Goal: Information Seeking & Learning: Learn about a topic

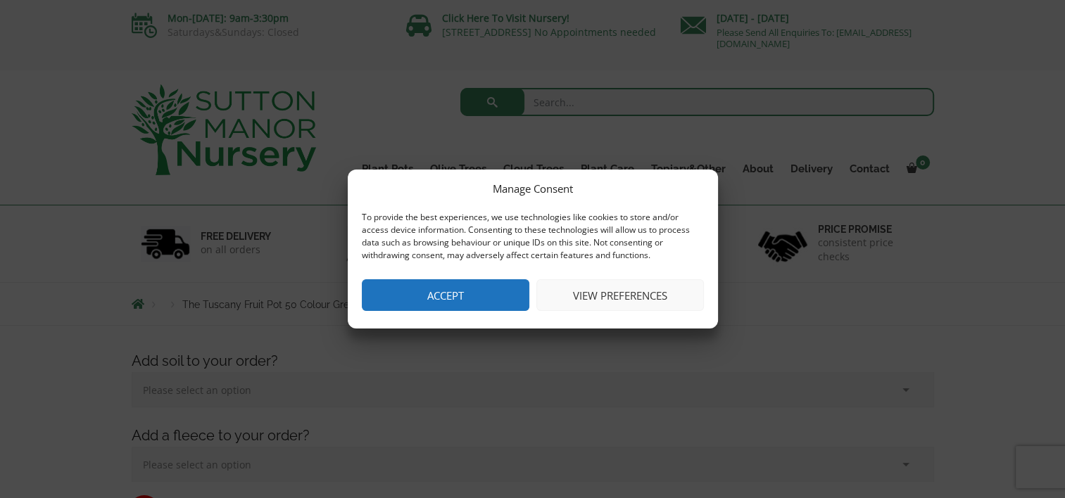
click at [456, 298] on button "Accept" at bounding box center [445, 295] width 167 height 32
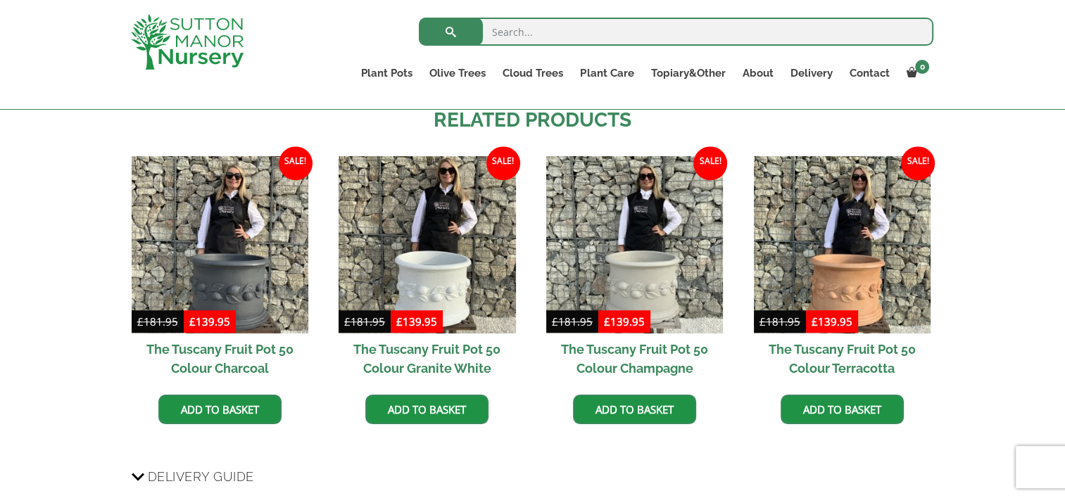
scroll to position [1055, 0]
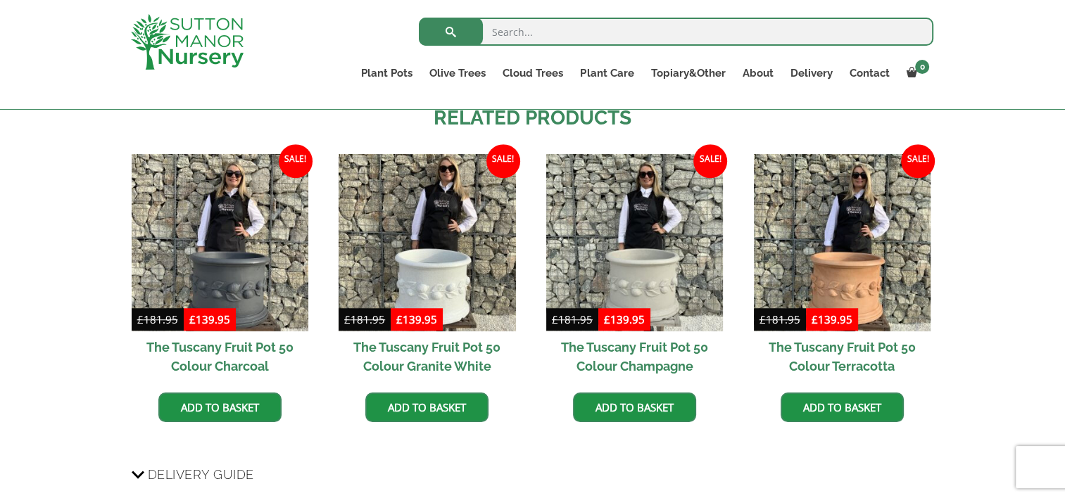
click at [861, 331] on h2 "The Tuscany Fruit Pot 50 Colour Terracotta" at bounding box center [842, 356] width 177 height 51
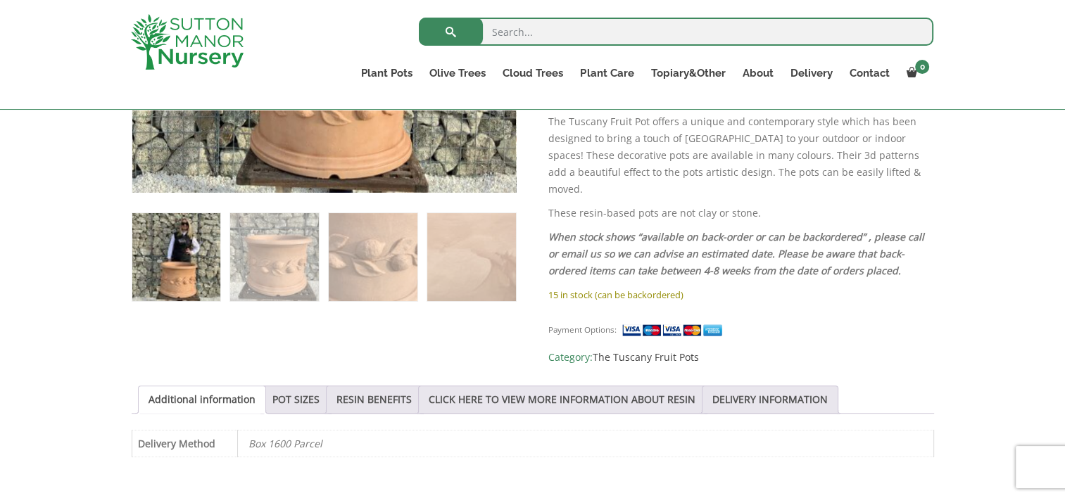
scroll to position [633, 0]
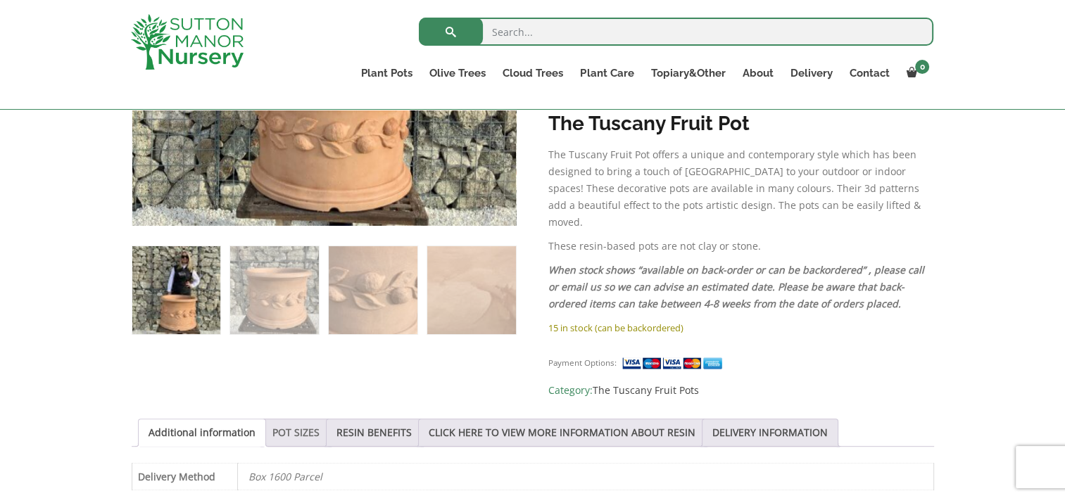
click at [285, 419] on link "POT SIZES" at bounding box center [295, 432] width 47 height 27
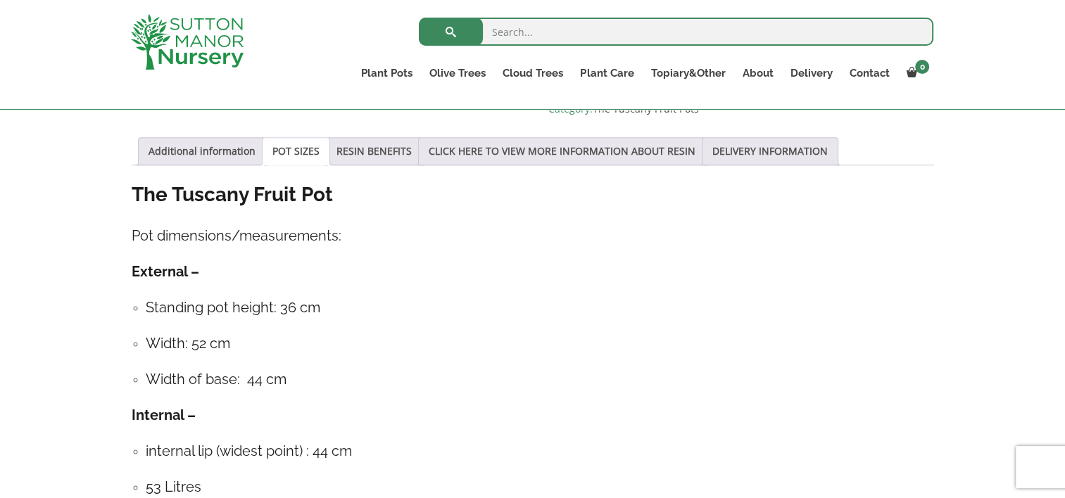
scroll to position [985, 0]
